Goal: Information Seeking & Learning: Learn about a topic

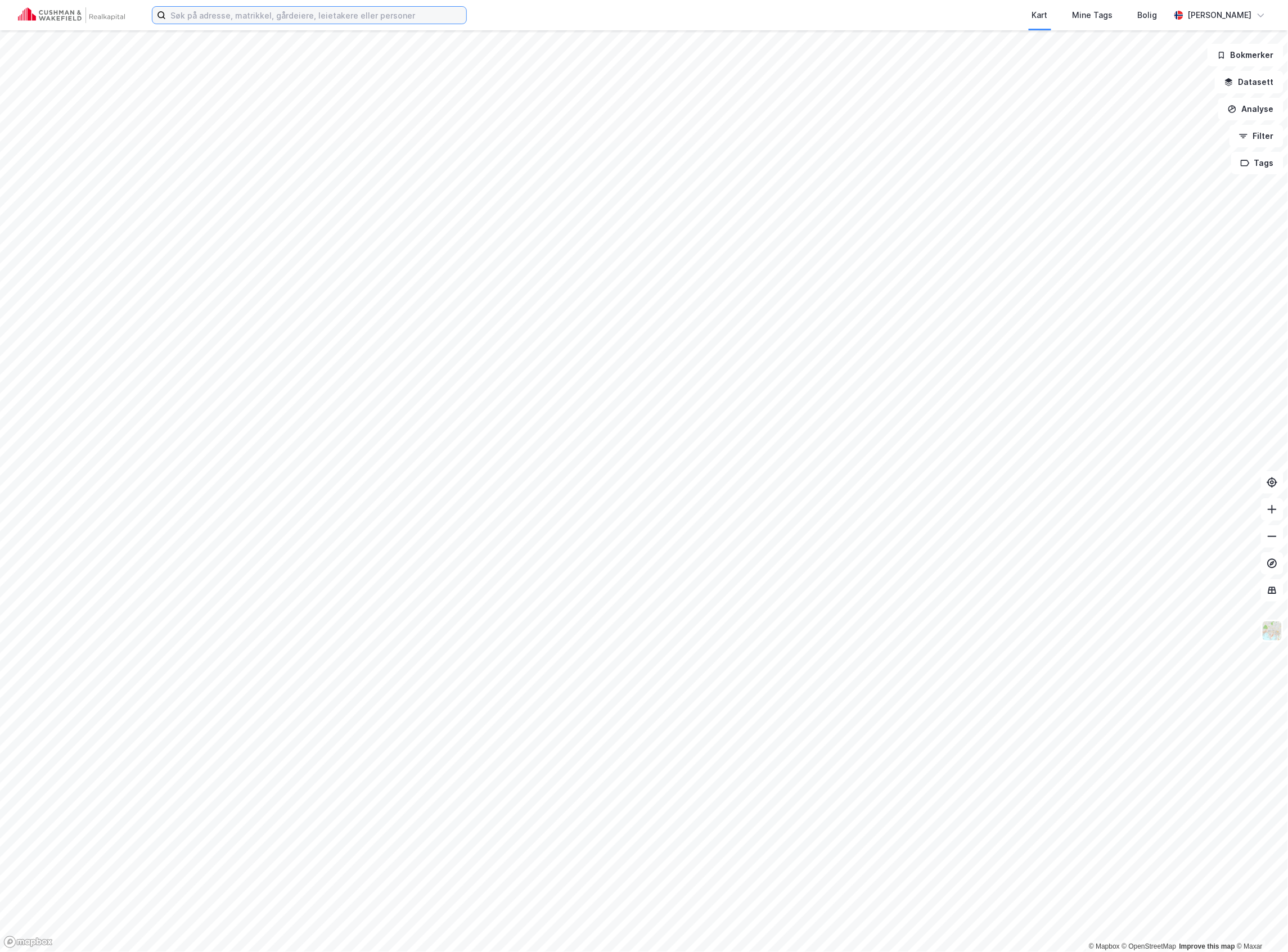
click at [253, 10] on input at bounding box center [316, 15] width 300 height 17
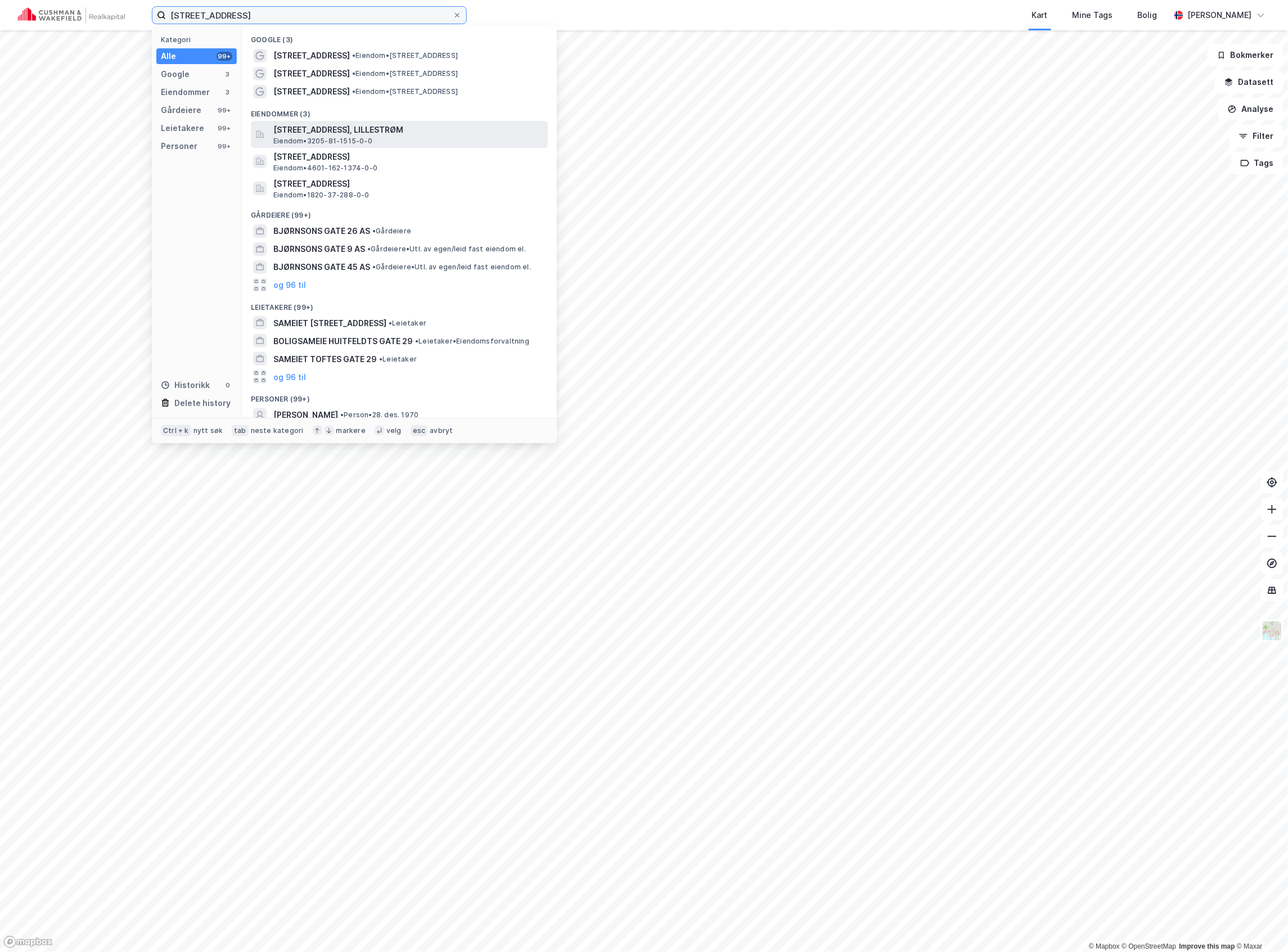
type input "[STREET_ADDRESS]"
click at [383, 129] on span "[STREET_ADDRESS], LILLESTRØM" at bounding box center [409, 130] width 270 height 13
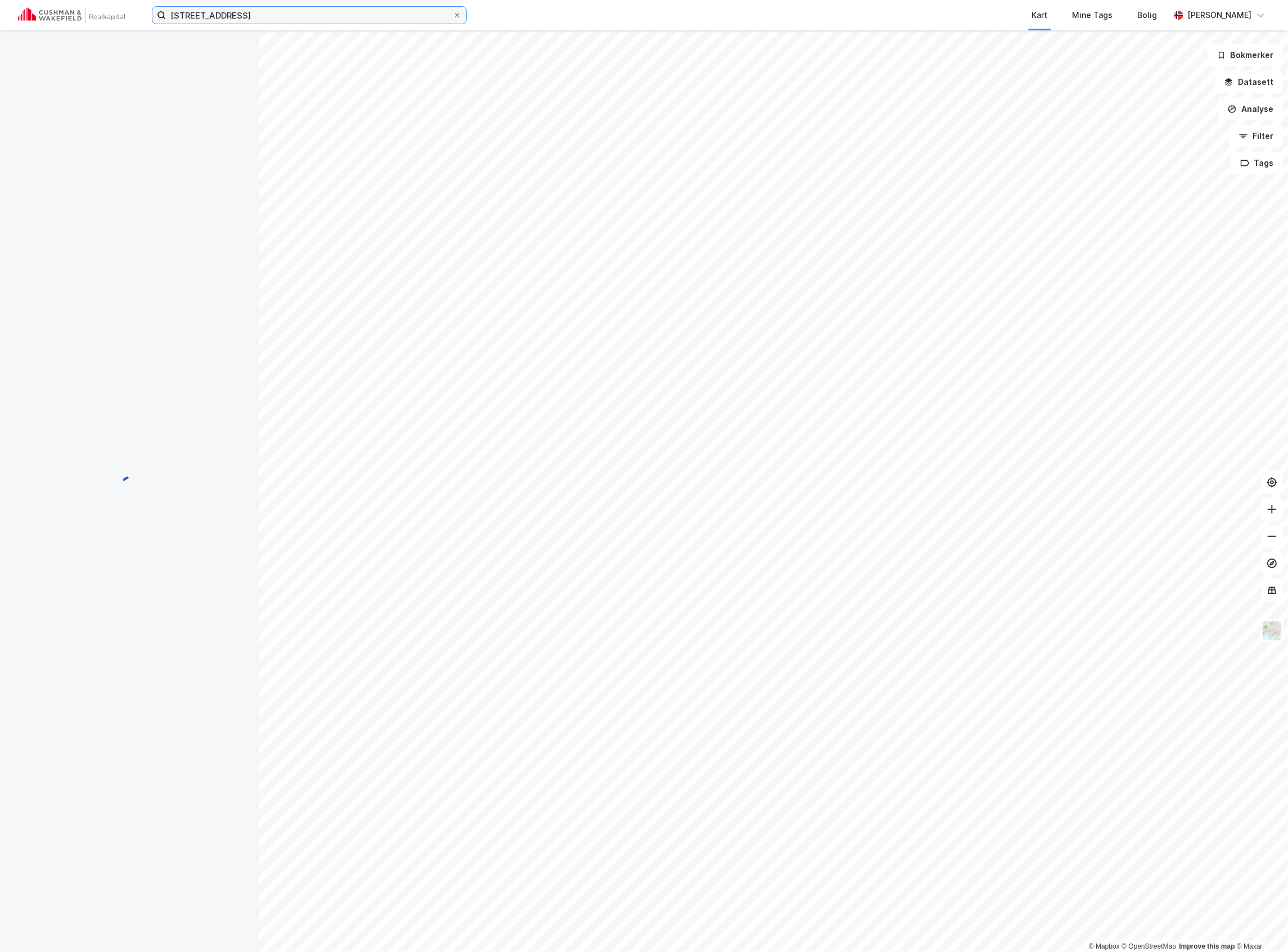
click at [261, 12] on input "[STREET_ADDRESS]" at bounding box center [309, 15] width 287 height 17
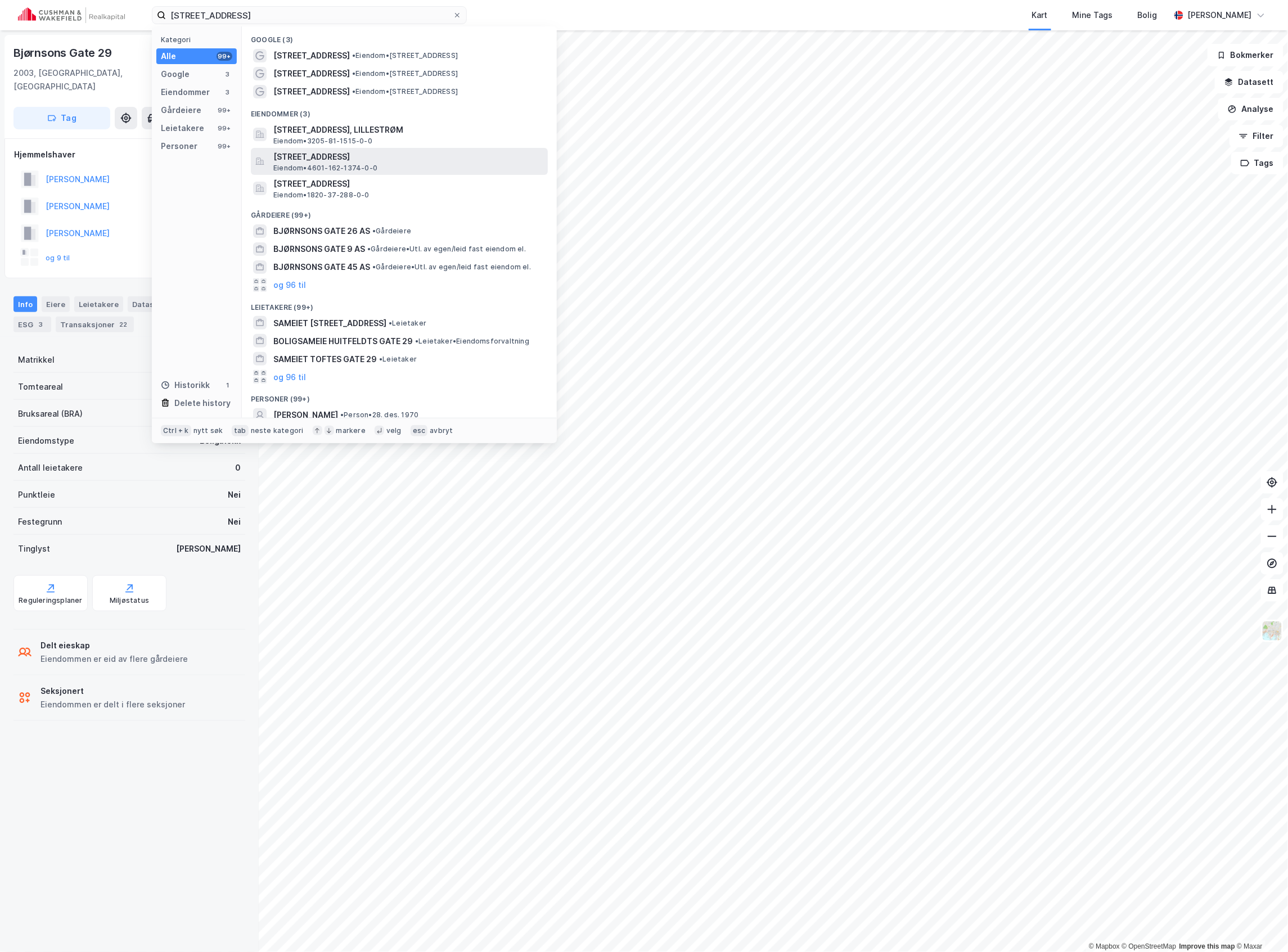
click at [355, 162] on span "[STREET_ADDRESS]" at bounding box center [409, 156] width 270 height 13
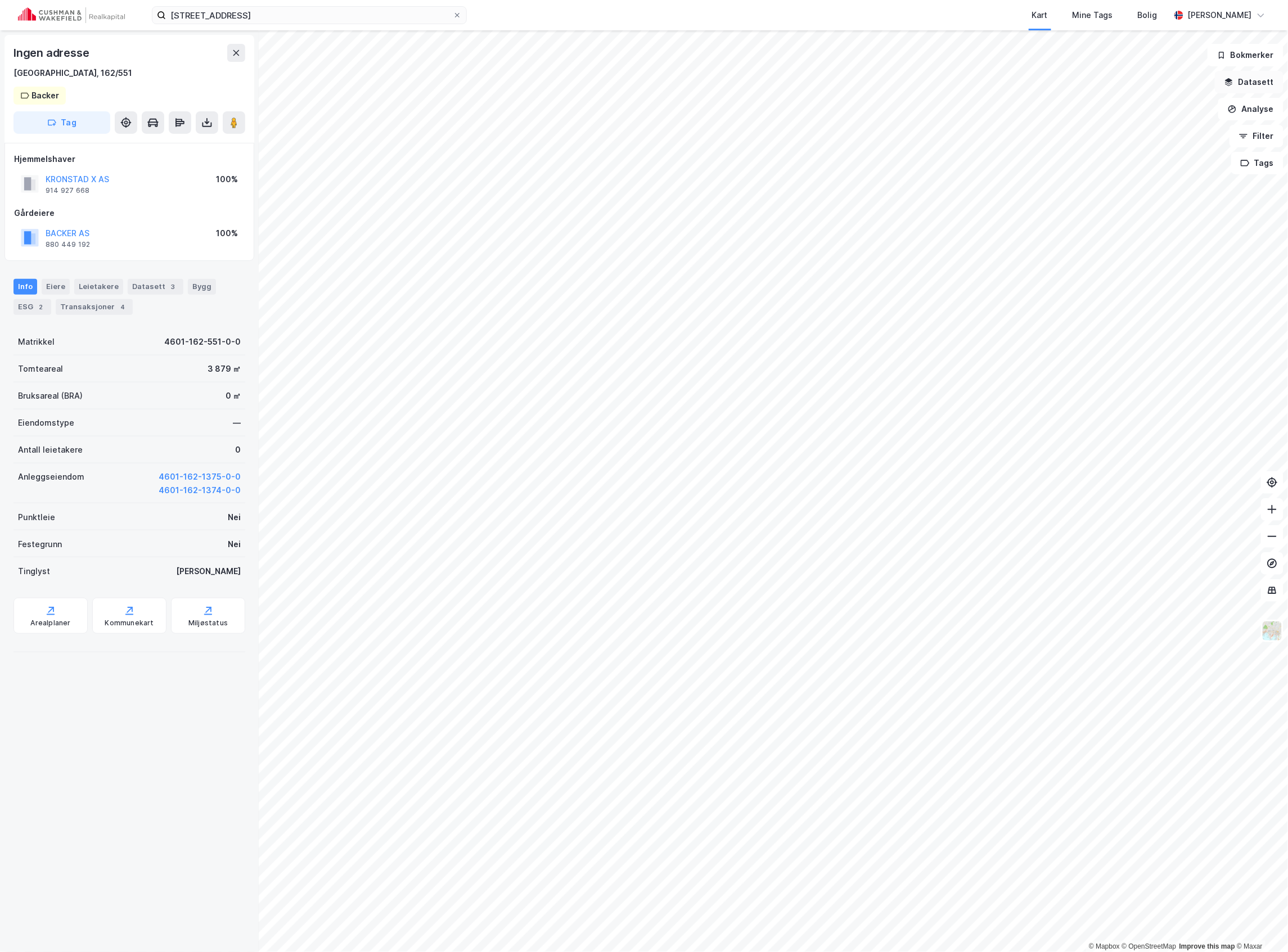
click at [1249, 79] on button "Datasett" at bounding box center [1249, 82] width 68 height 22
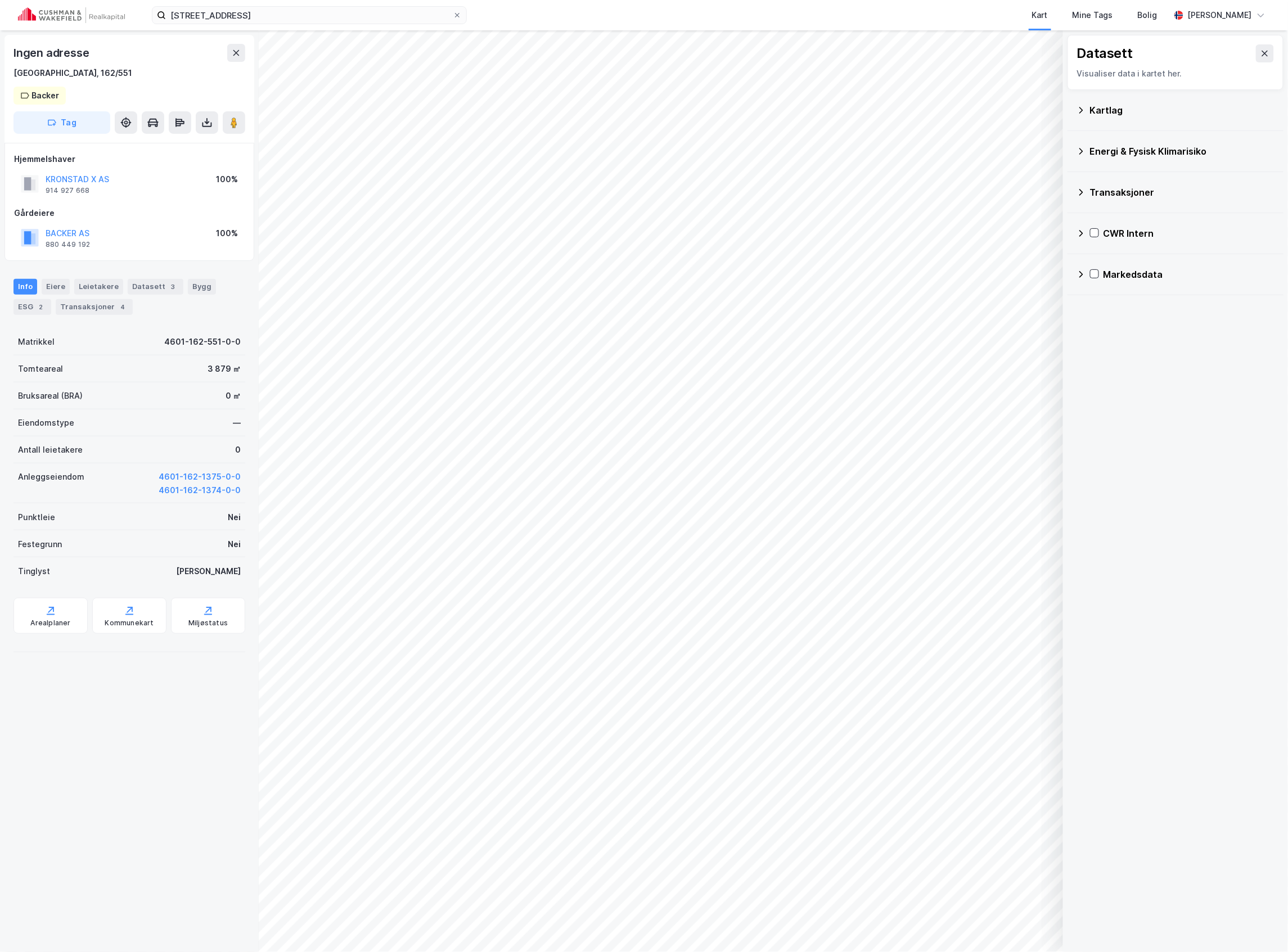
click at [1078, 237] on icon at bounding box center [1081, 234] width 9 height 9
click at [1108, 290] on icon at bounding box center [1109, 286] width 8 height 8
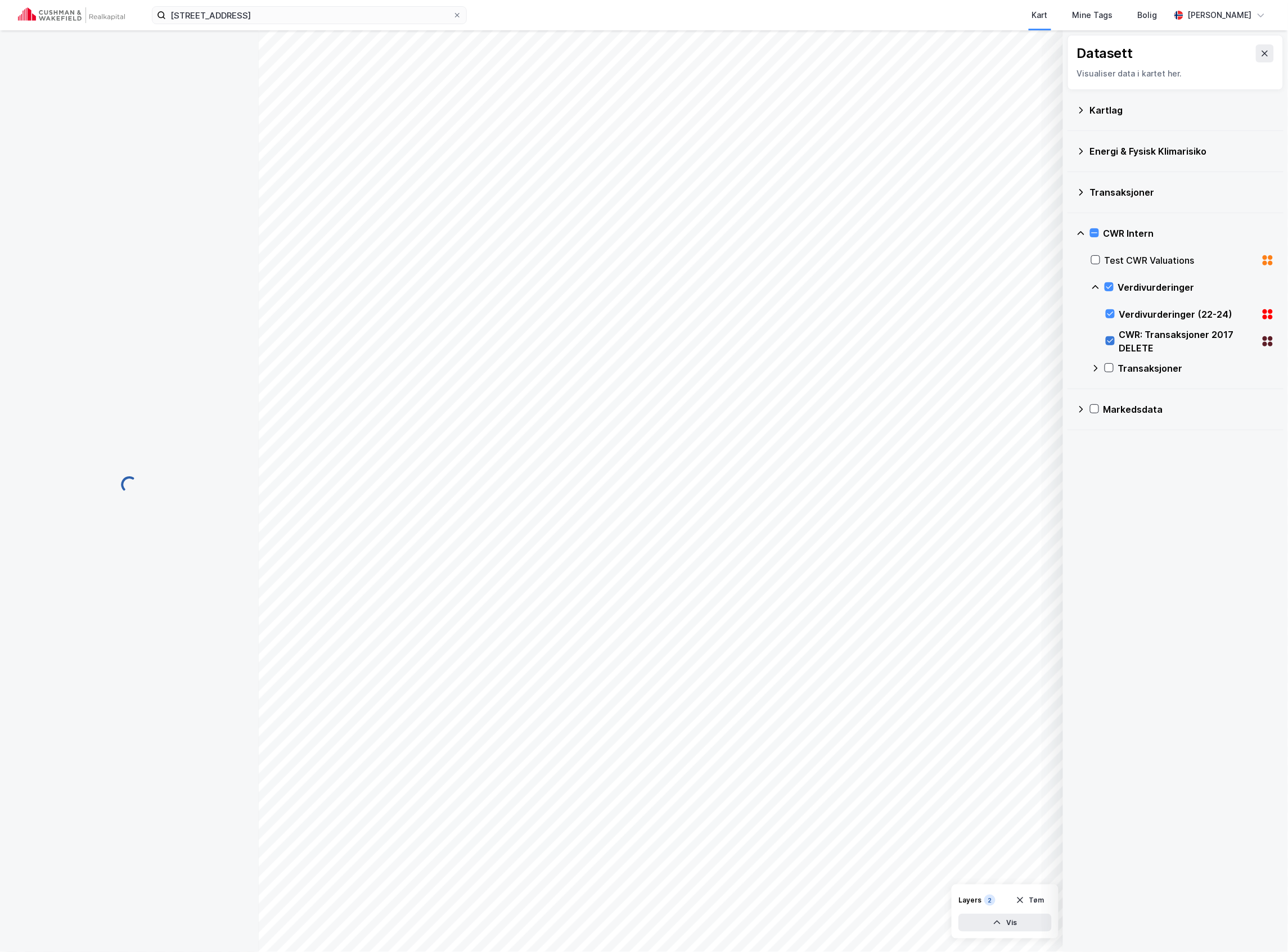
click at [1111, 344] on icon at bounding box center [1109, 340] width 8 height 8
